Goal: Task Accomplishment & Management: Use online tool/utility

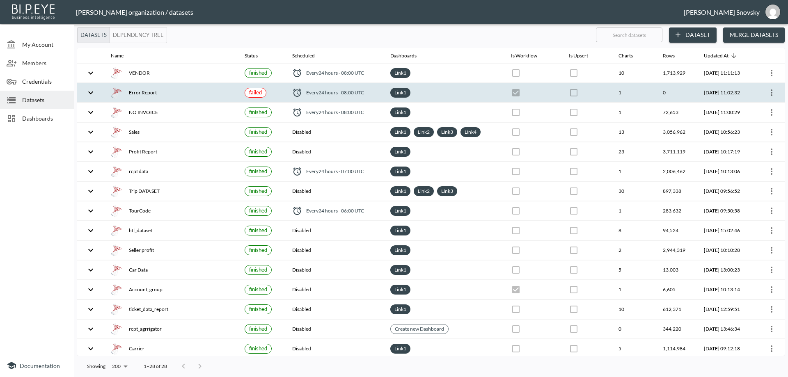
click at [766, 94] on icon "more" at bounding box center [771, 93] width 10 height 10
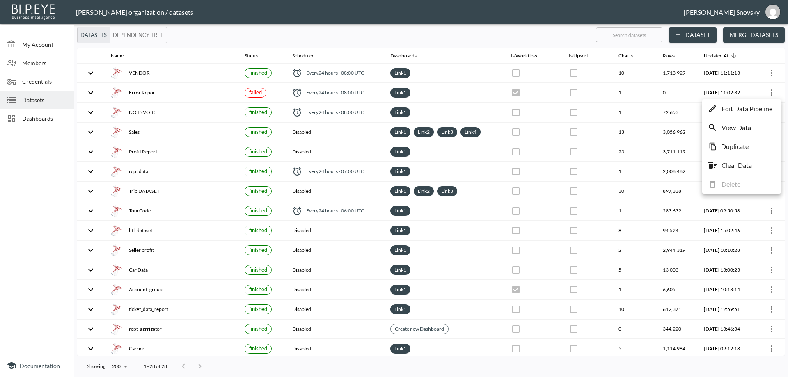
click at [760, 109] on p "Edit Data Pipeline" at bounding box center [746, 109] width 51 height 10
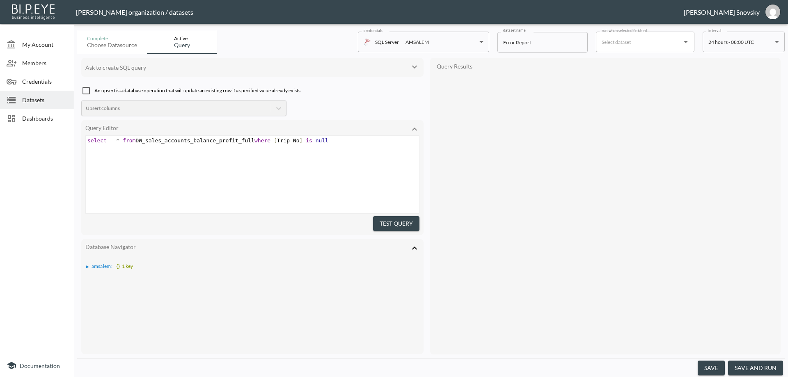
click at [752, 370] on button "save and run" at bounding box center [755, 368] width 55 height 15
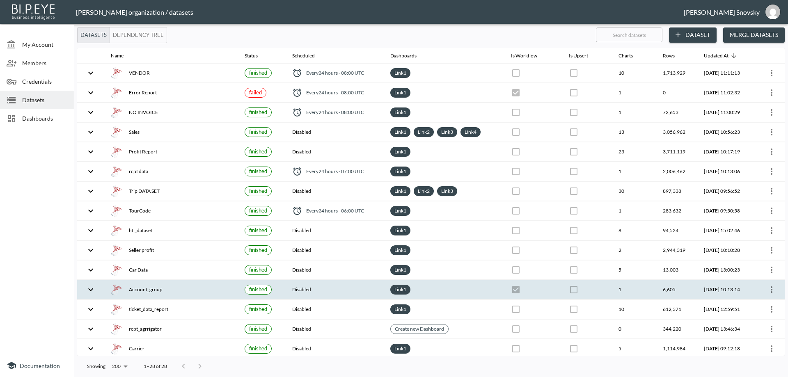
checkbox input "true"
checkbox input "false"
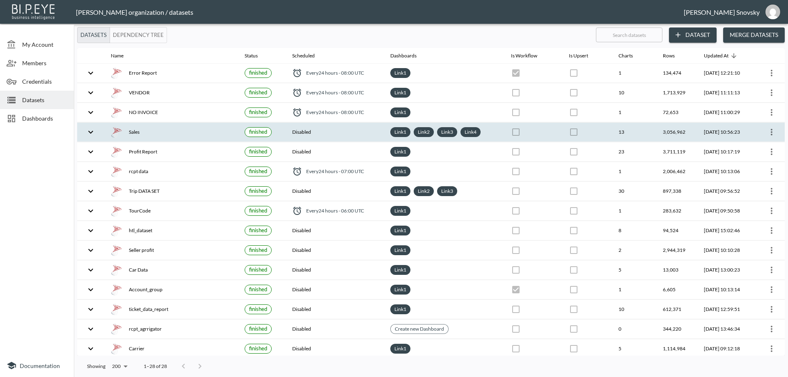
click at [197, 138] on th "Sales" at bounding box center [171, 132] width 134 height 19
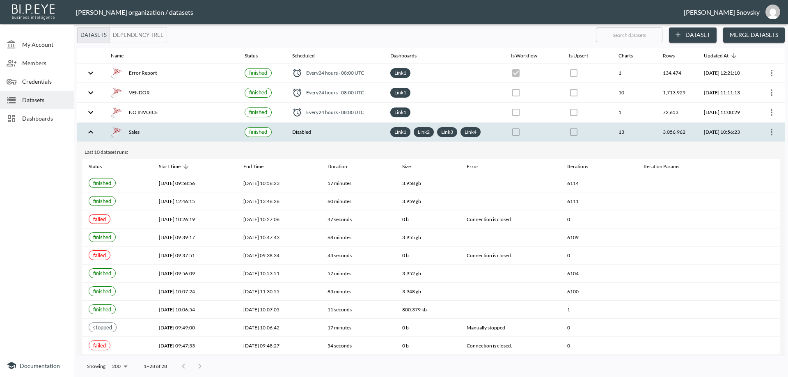
click at [197, 138] on th "Sales" at bounding box center [171, 132] width 134 height 19
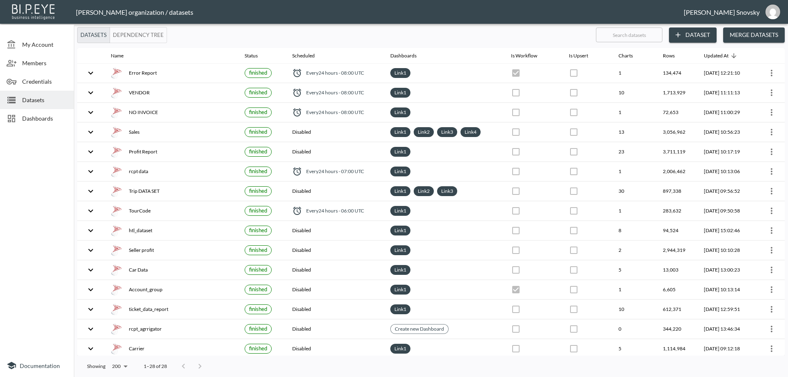
click at [37, 123] on div "Dashboards" at bounding box center [37, 118] width 74 height 18
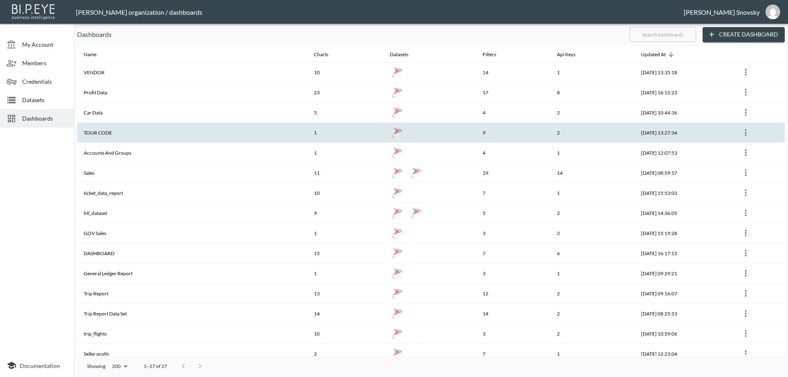
click at [110, 134] on th "TOUR CODE" at bounding box center [192, 133] width 230 height 20
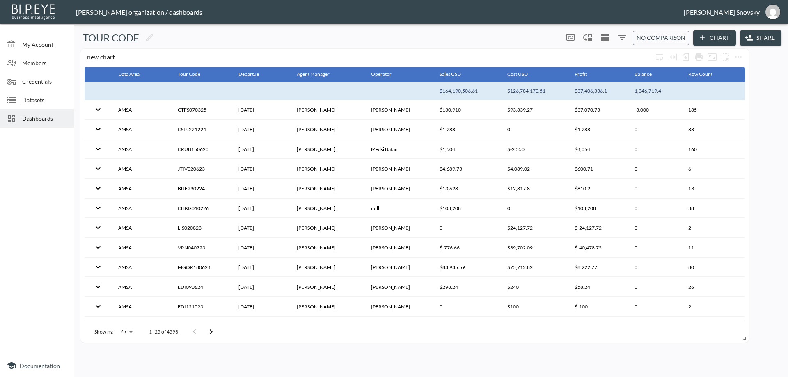
click at [623, 39] on icon "Filters" at bounding box center [622, 38] width 10 height 10
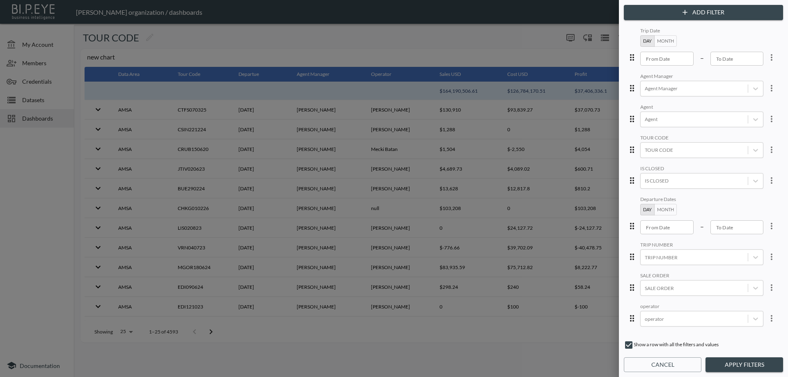
scroll to position [2, 0]
click at [665, 361] on button "Cancel" at bounding box center [663, 364] width 78 height 15
